Goal: Use online tool/utility: Utilize a website feature to perform a specific function

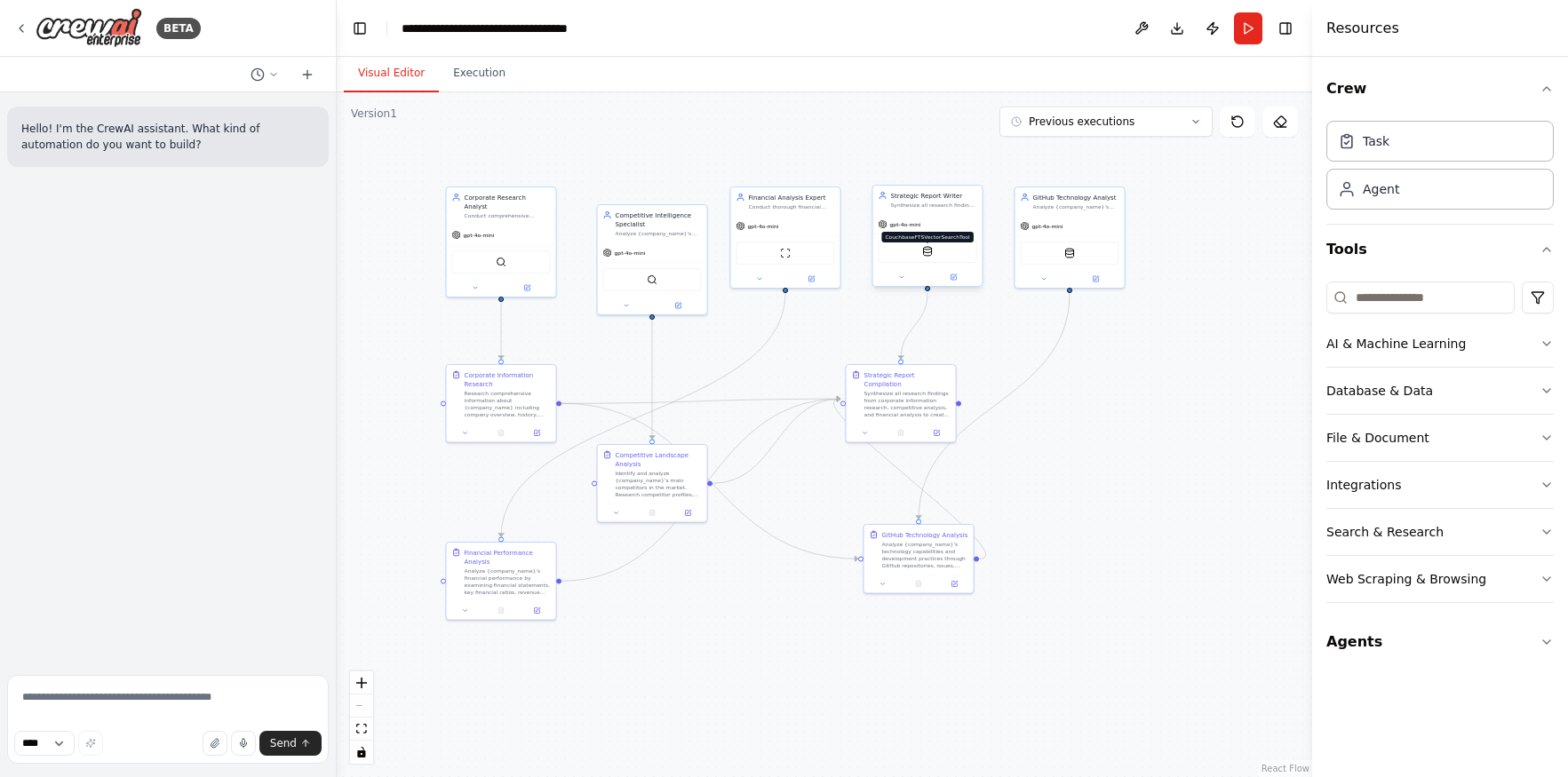
click at [928, 253] on img at bounding box center [927, 251] width 11 height 11
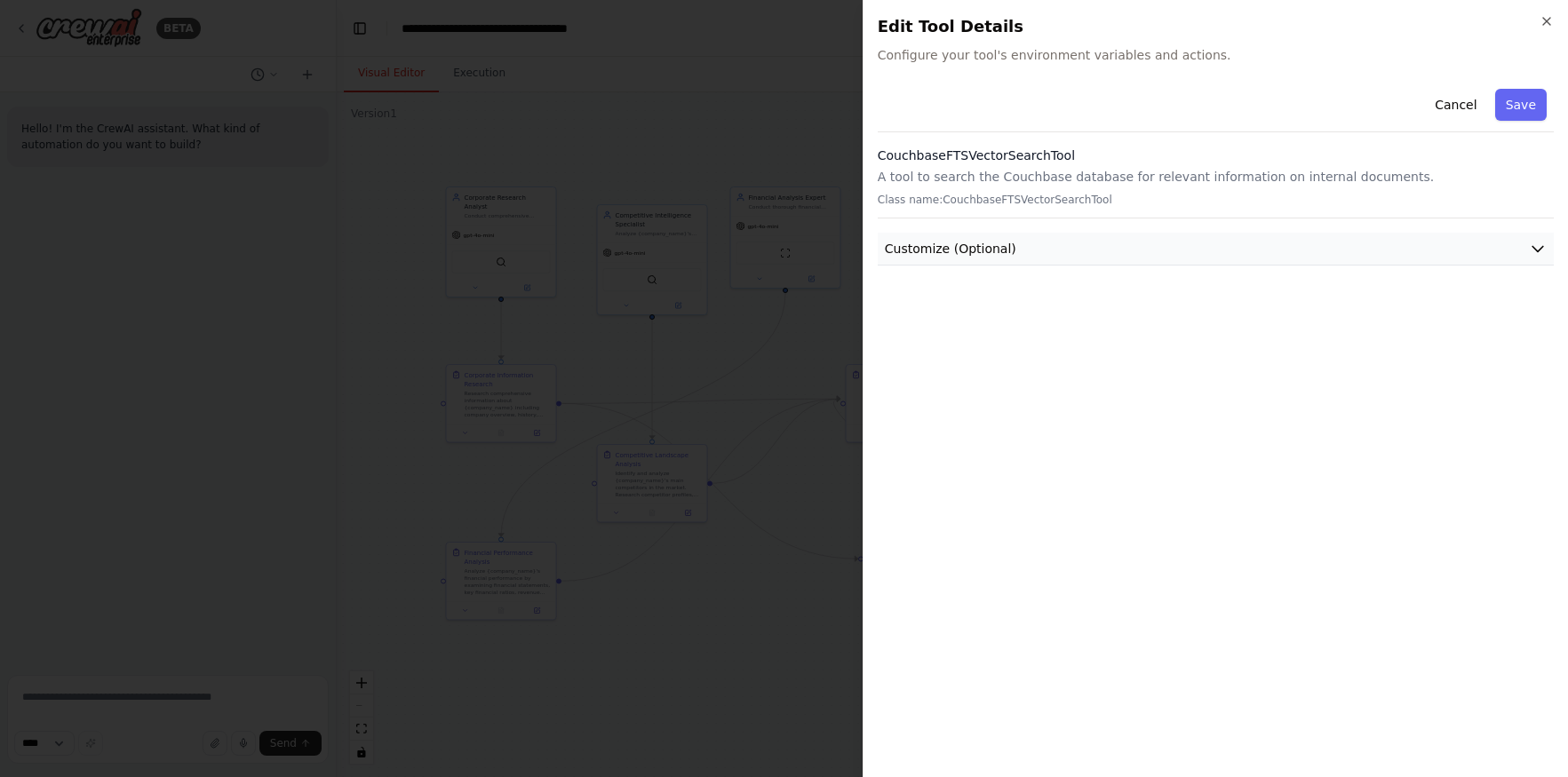
click at [1104, 243] on button "Customize (Optional)" at bounding box center [1215, 249] width 676 height 33
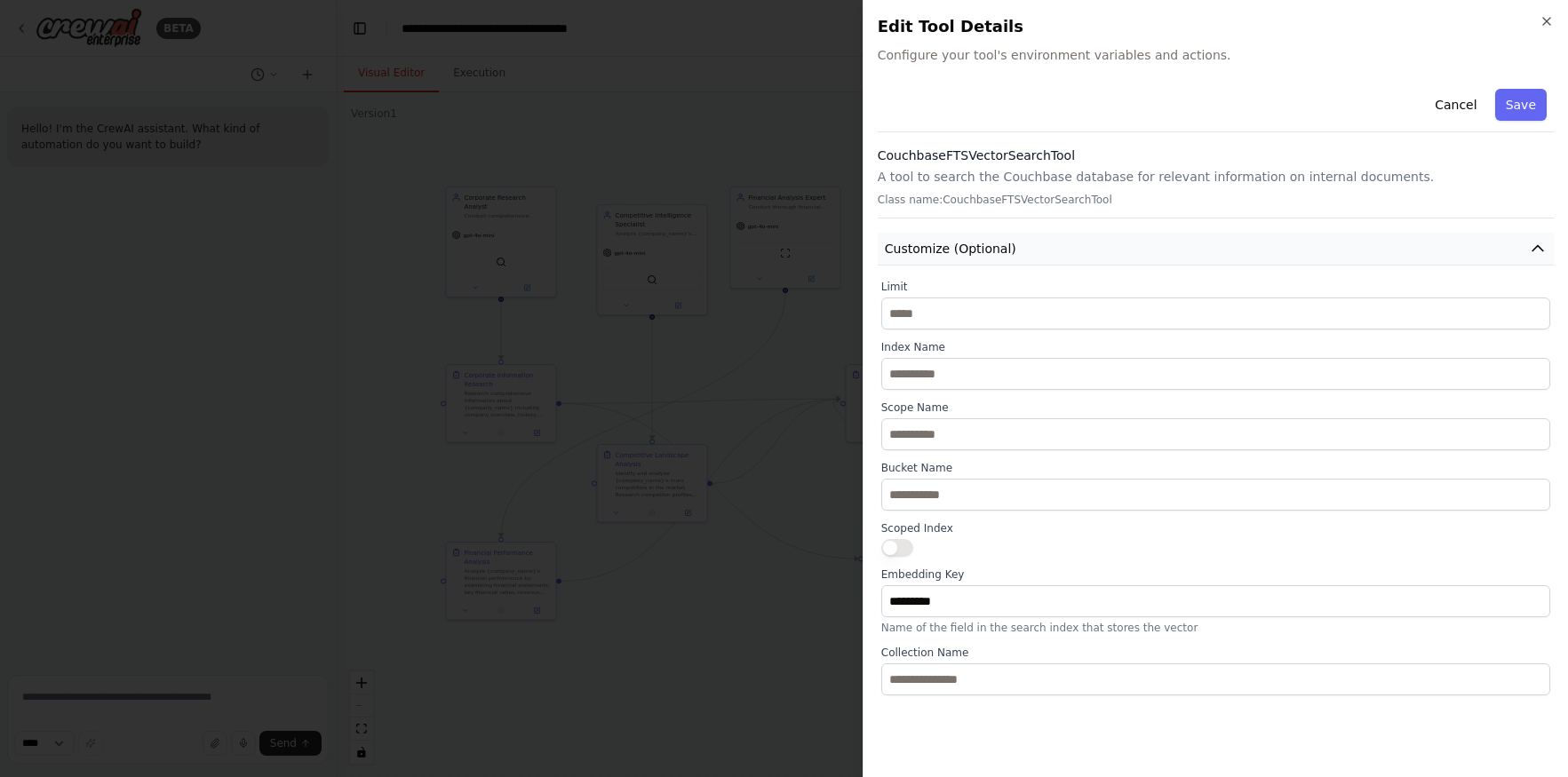
click at [1104, 243] on button "Customize (Optional)" at bounding box center [1215, 249] width 676 height 33
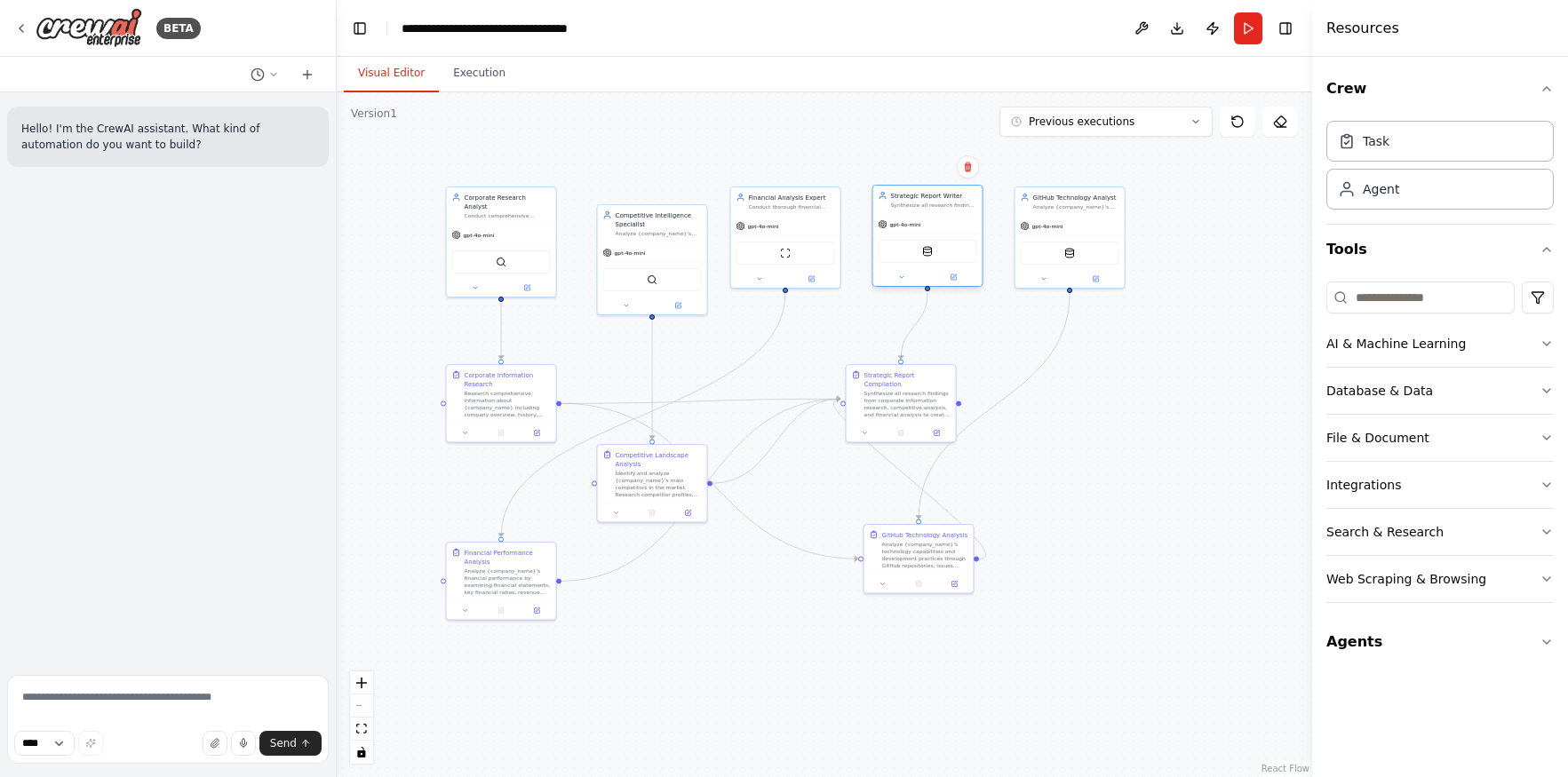
click at [939, 254] on div "CouchbaseFTSVectorSearchTool" at bounding box center [927, 251] width 99 height 23
click at [1071, 253] on img at bounding box center [1069, 251] width 11 height 11
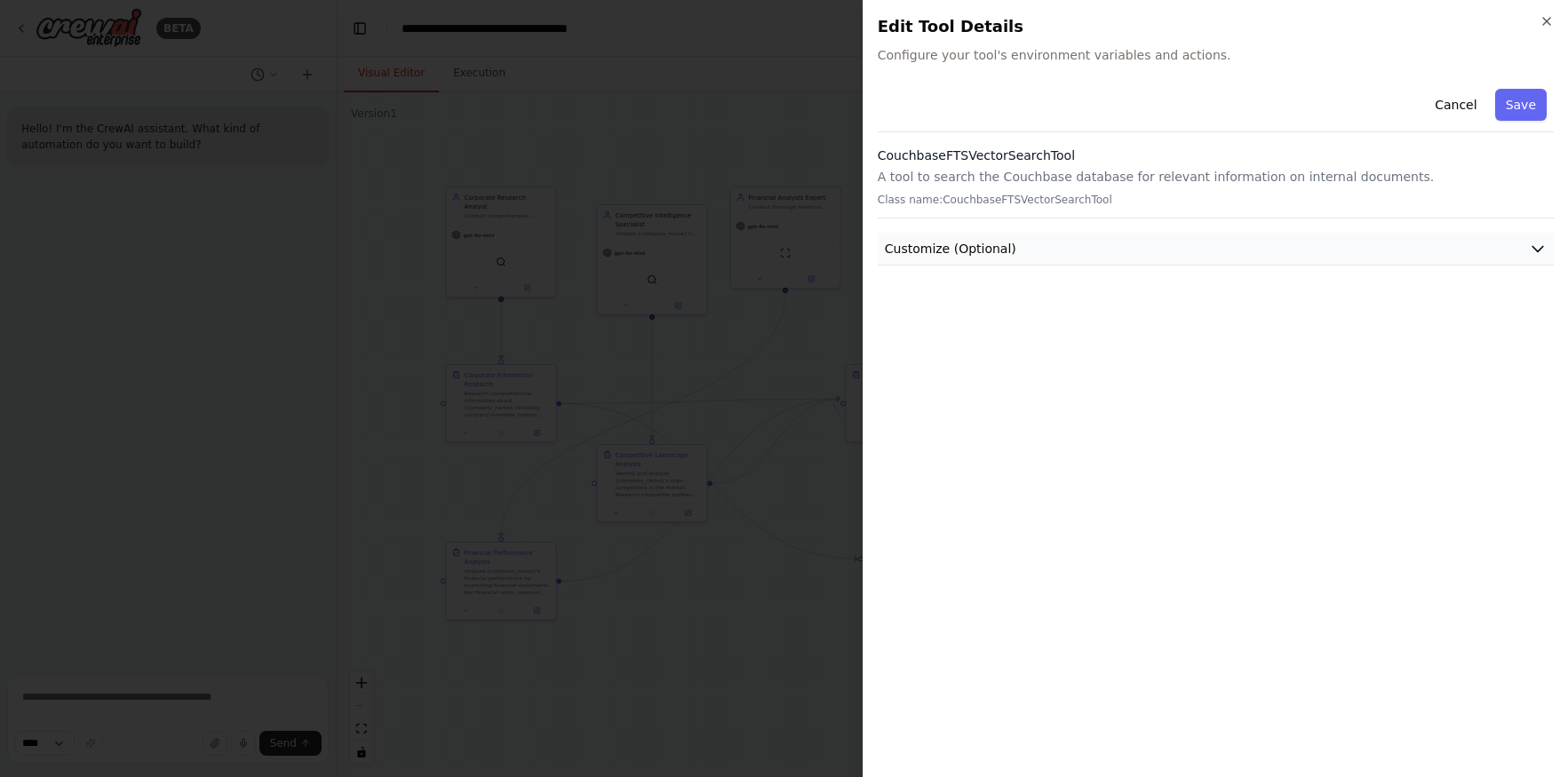
click at [1068, 259] on button "Customize (Optional)" at bounding box center [1215, 249] width 676 height 33
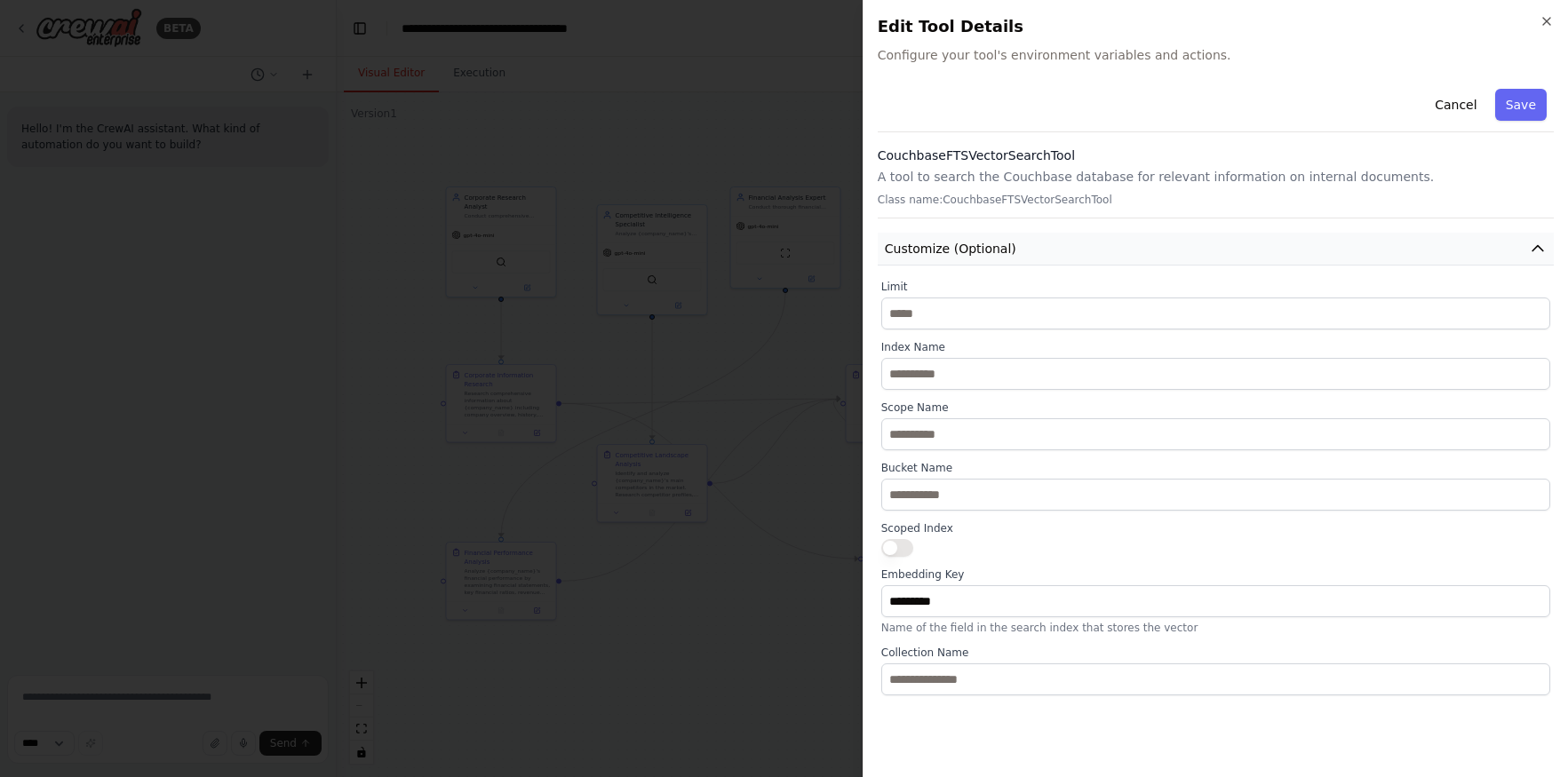
click at [1030, 260] on button "Customize (Optional)" at bounding box center [1215, 249] width 676 height 33
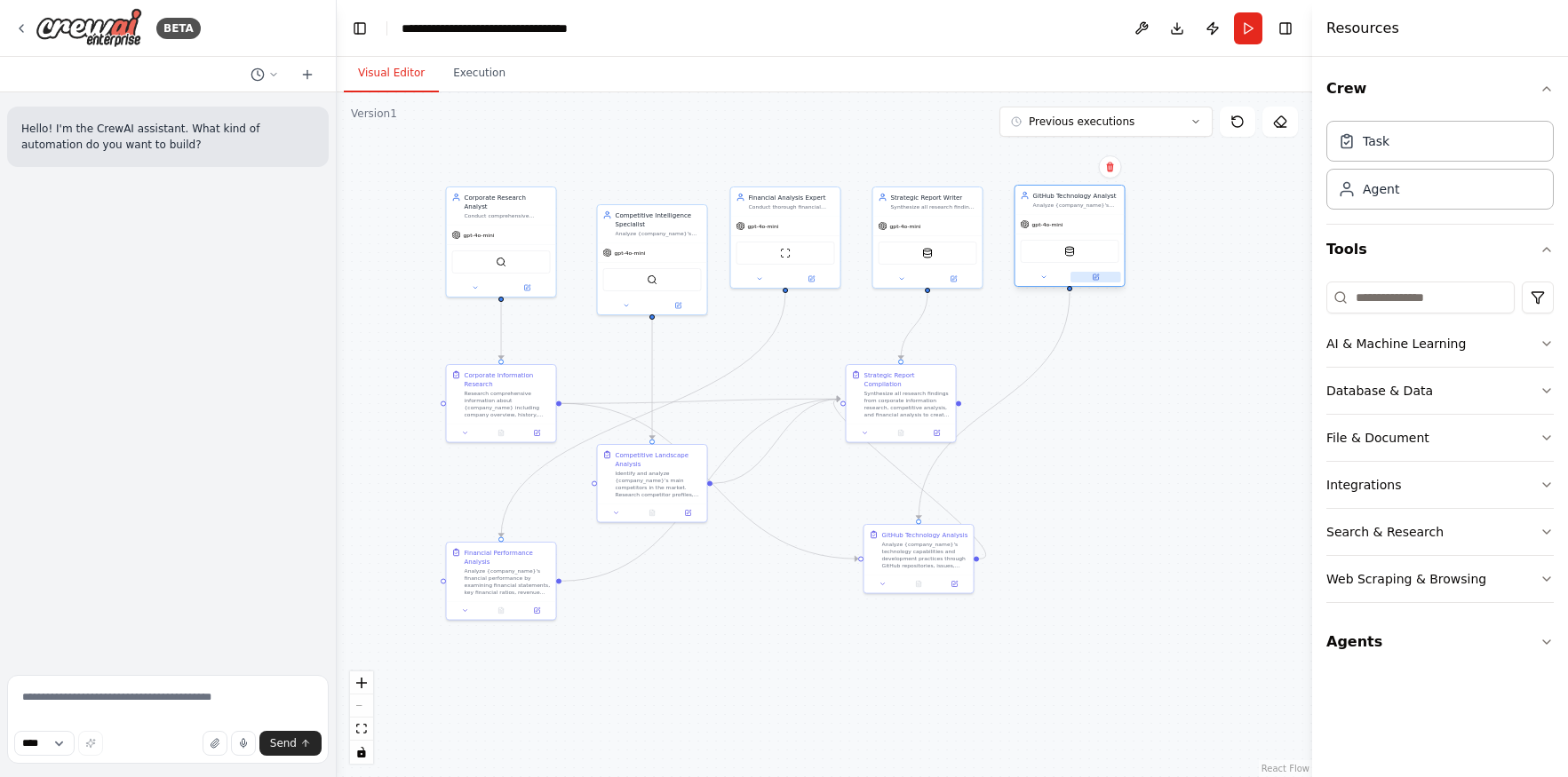
click at [1103, 278] on button at bounding box center [1095, 277] width 51 height 11
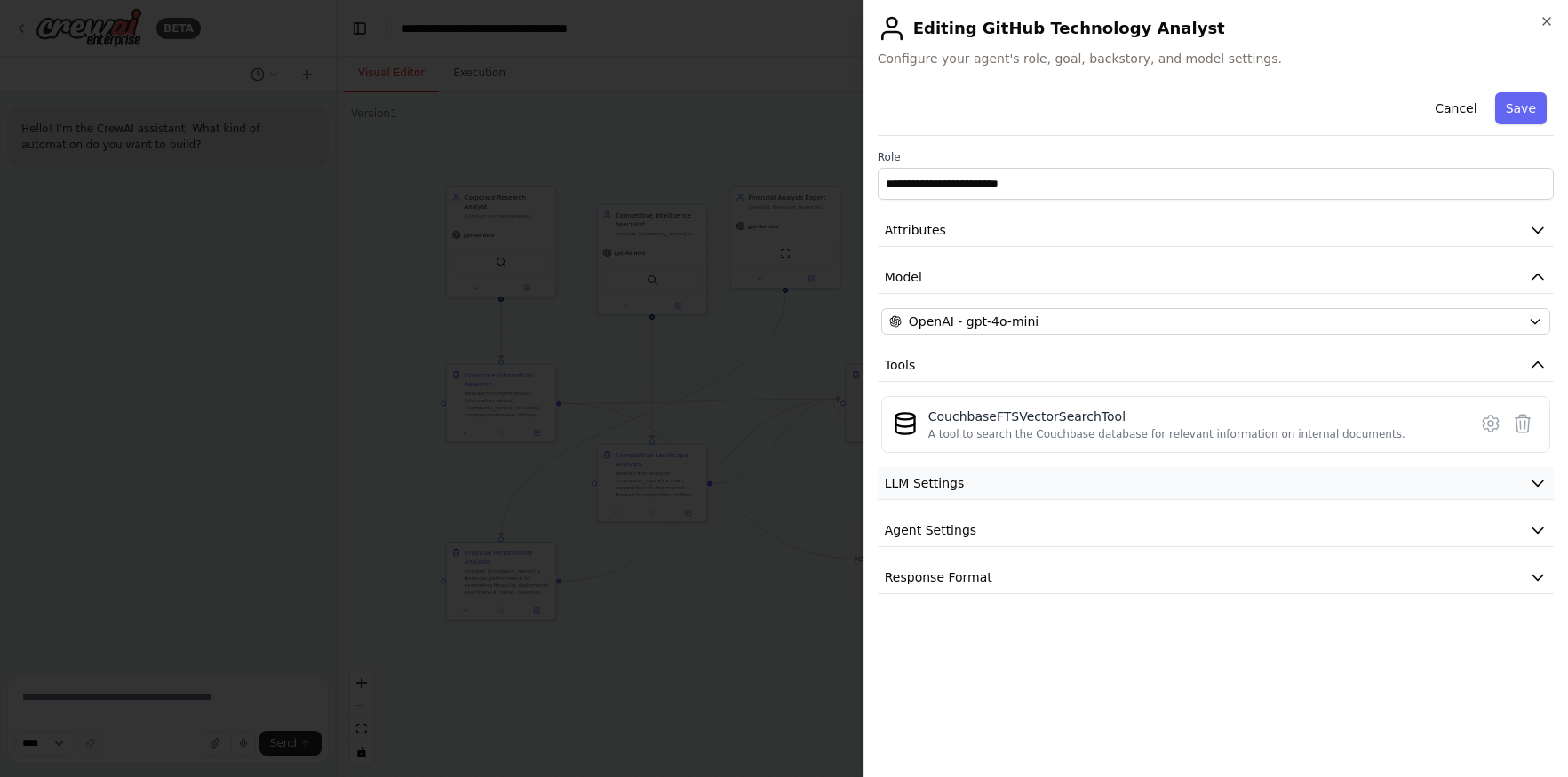
click at [975, 478] on button "LLM Settings" at bounding box center [1215, 483] width 676 height 33
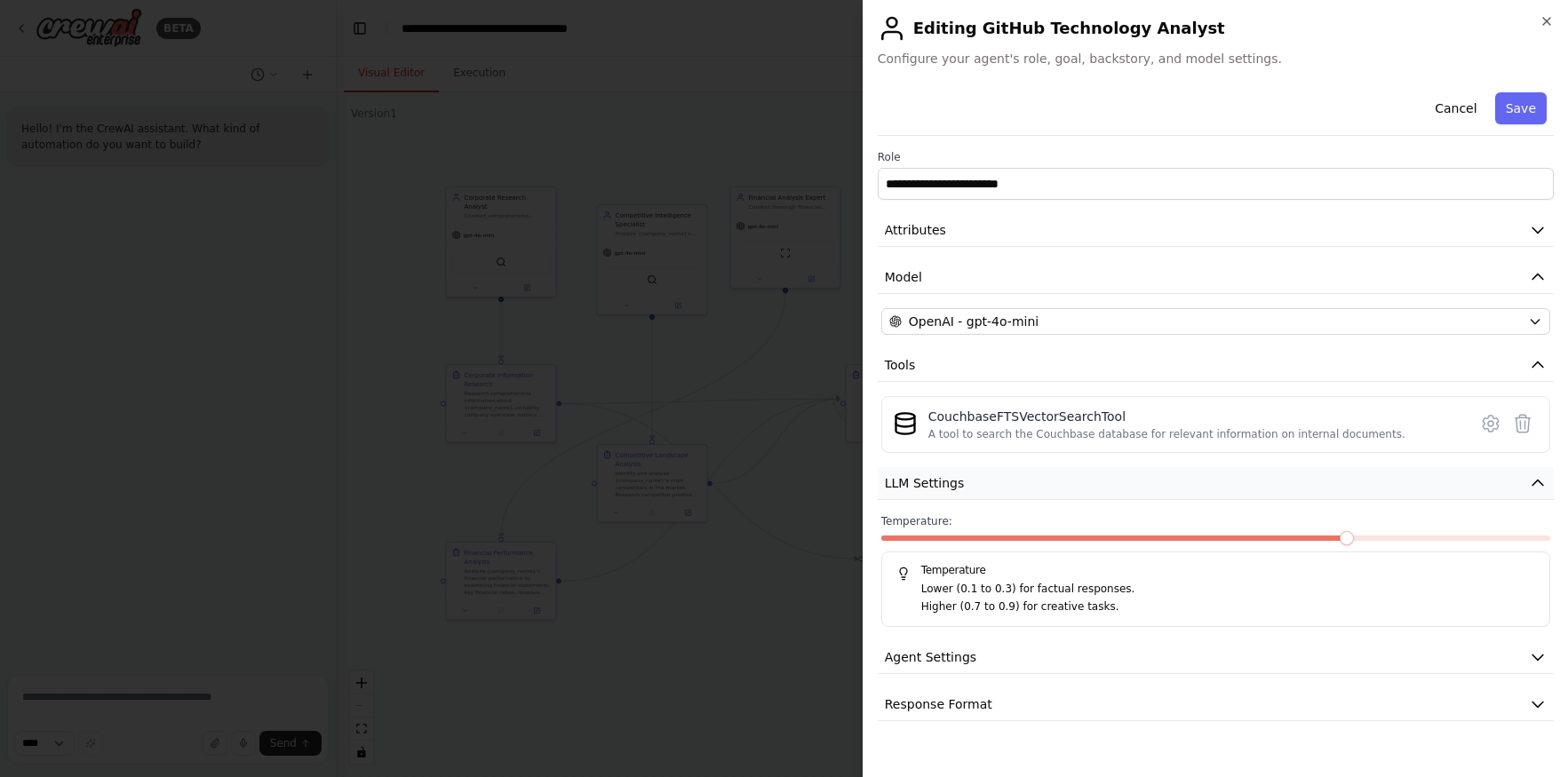
click at [975, 478] on button "LLM Settings" at bounding box center [1215, 483] width 676 height 33
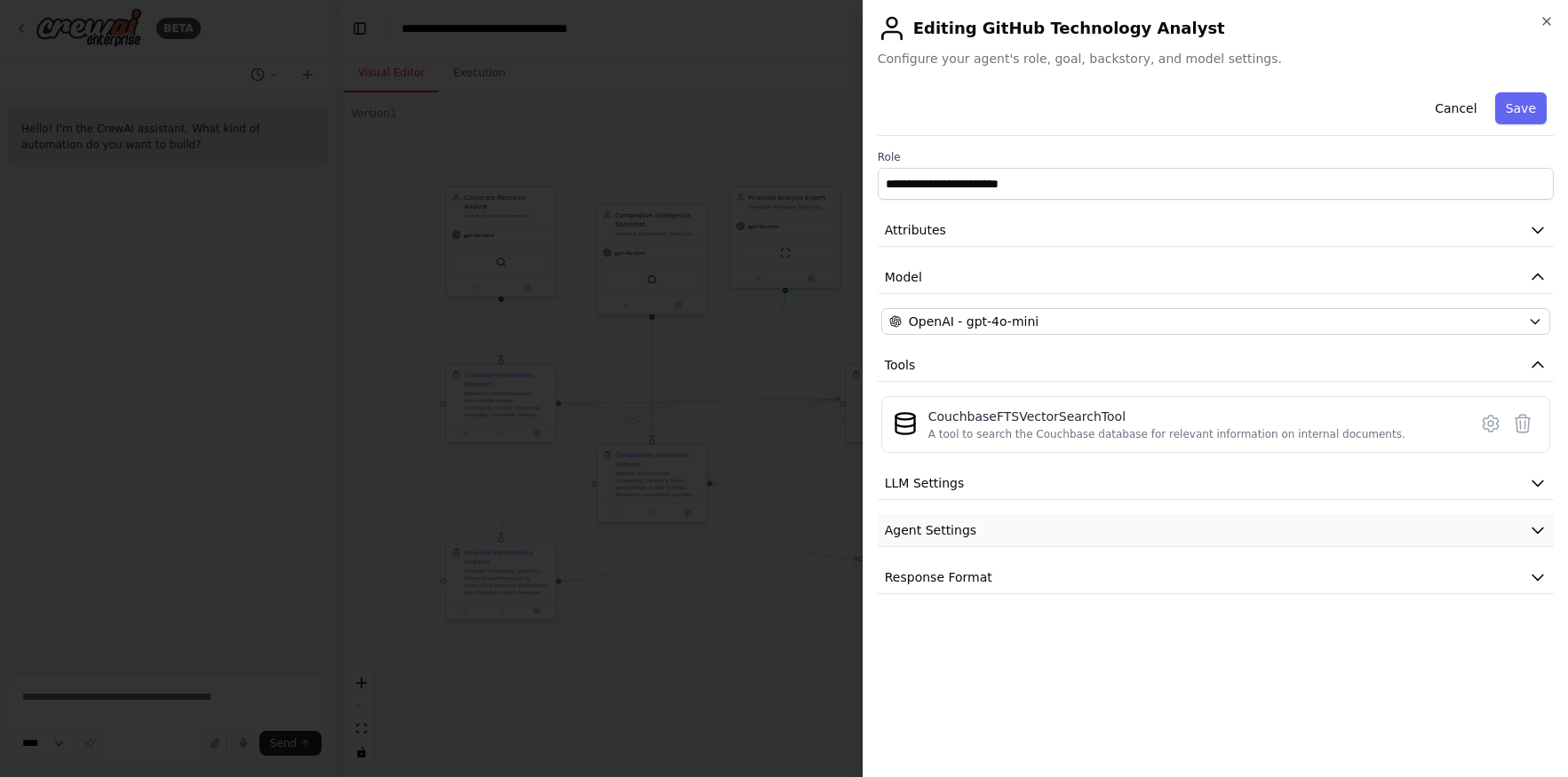
click at [989, 527] on button "Agent Settings" at bounding box center [1215, 531] width 676 height 33
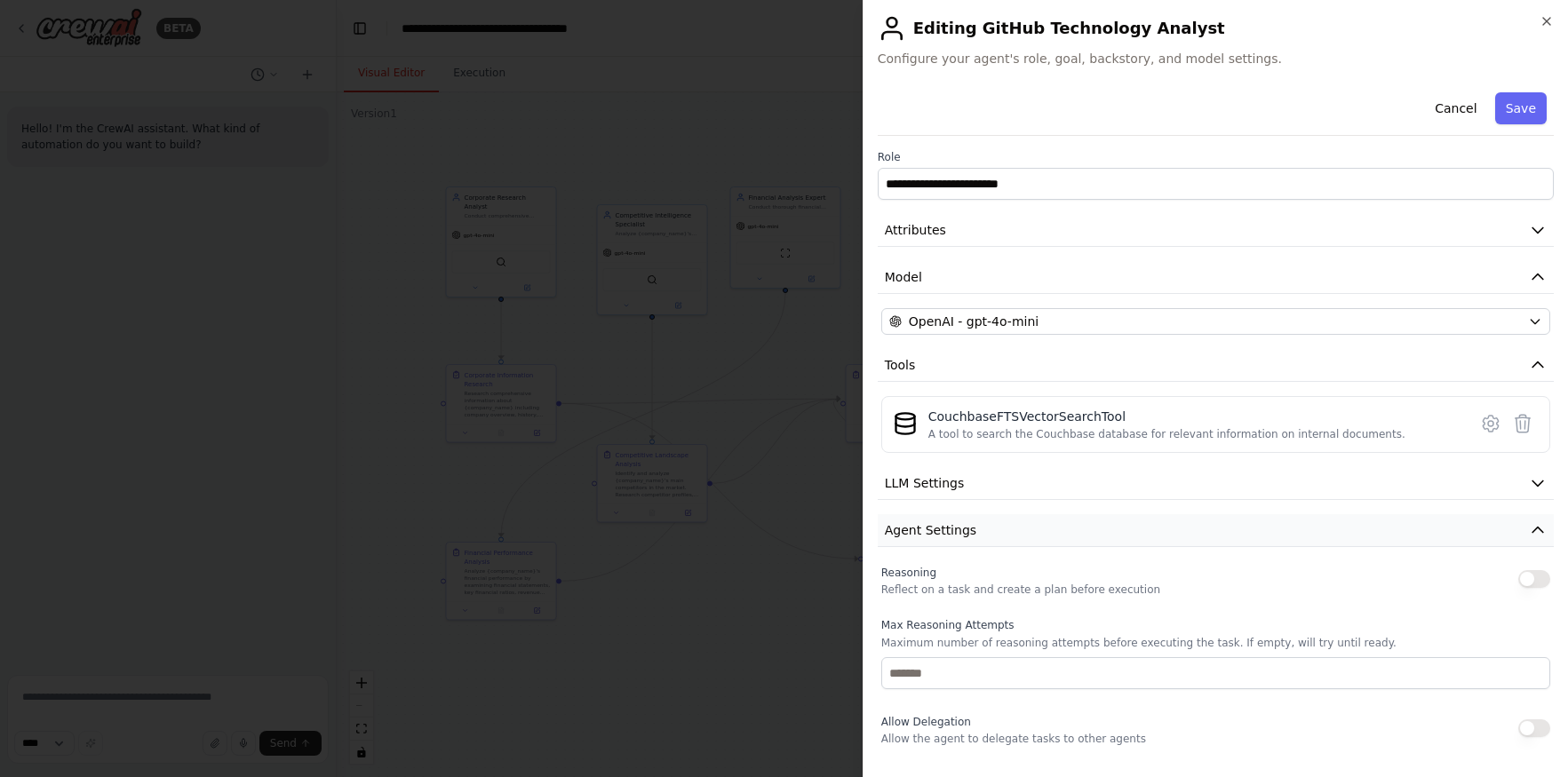
click at [989, 527] on button "Agent Settings" at bounding box center [1215, 531] width 676 height 33
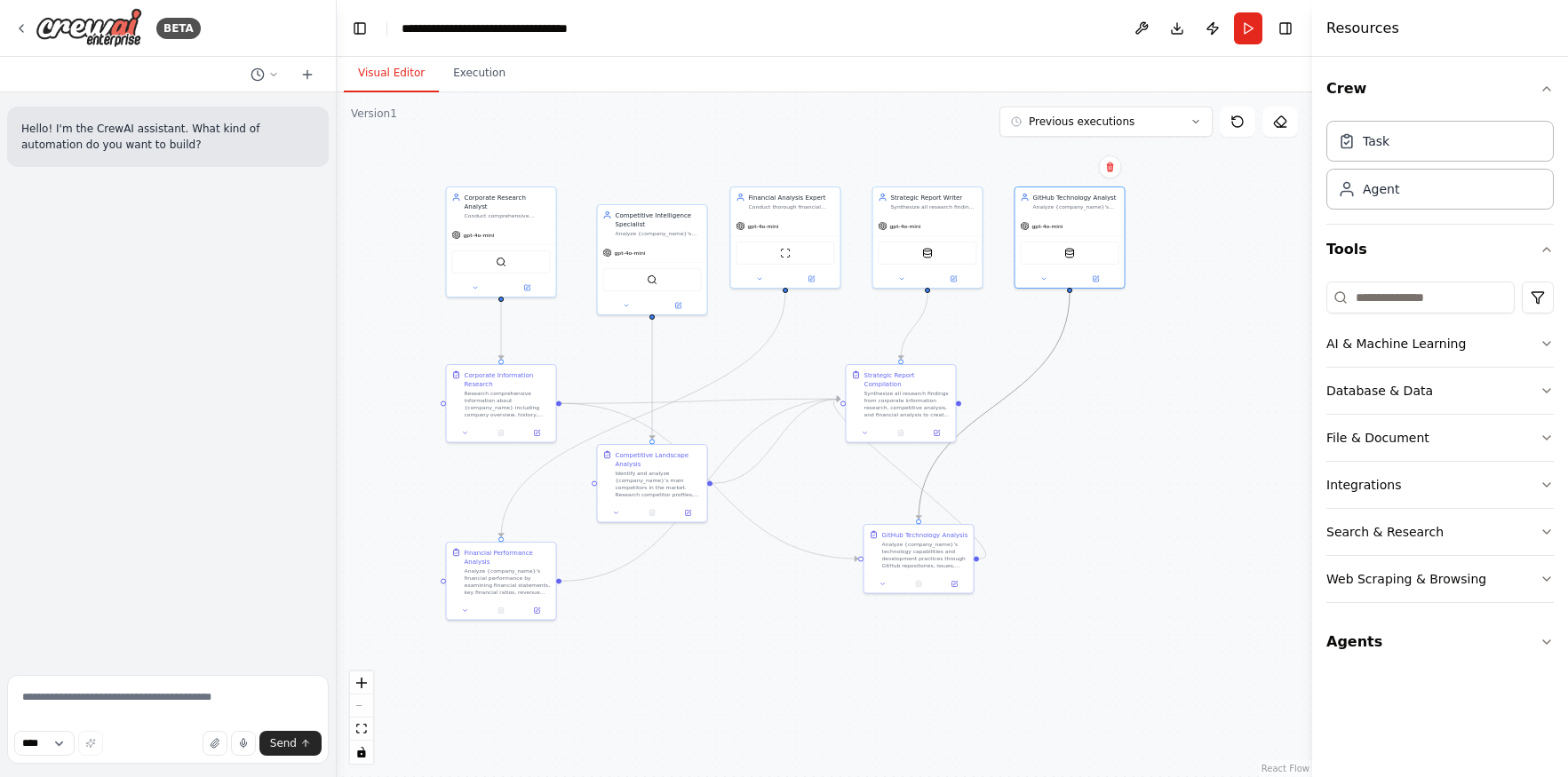
click at [1068, 321] on icon "Edge from e5d328a6-c026-4440-8576-7aa6f999ef50 to dcaef621-51b1-4b77-ad23-27ae2…" at bounding box center [994, 406] width 151 height 226
